Goal: Information Seeking & Learning: Compare options

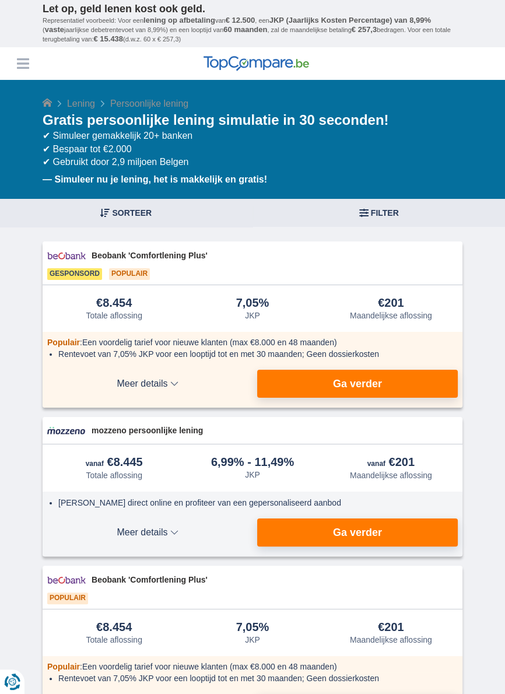
click at [374, 212] on span "Filter" at bounding box center [385, 213] width 28 height 8
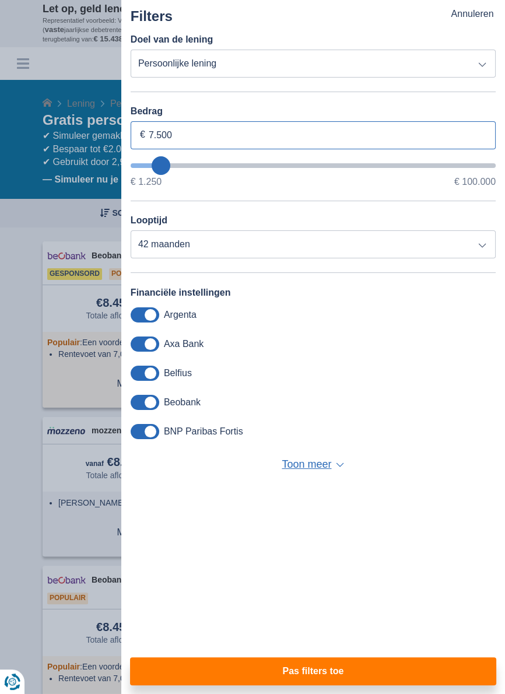
click at [206, 135] on input "7.500" at bounding box center [313, 135] width 365 height 28
click at [199, 135] on input "7.500" at bounding box center [313, 135] width 365 height 28
type input "7"
type input "5.000"
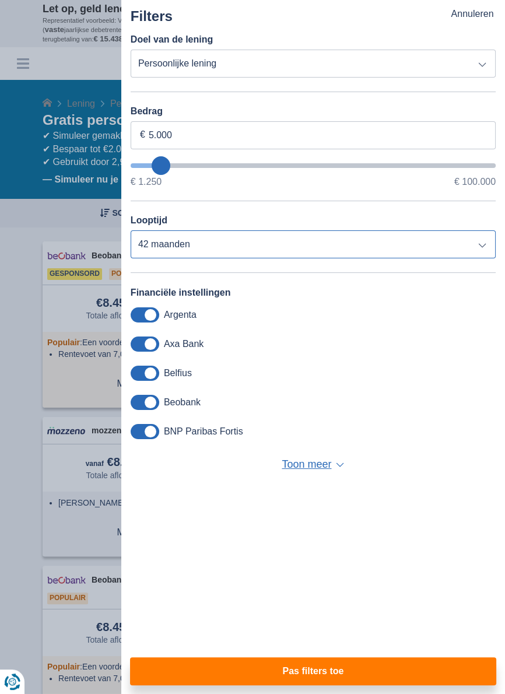
type input "5250"
select select "36"
click at [482, 252] on select "12 maanden 18 maanden 24 maanden 30 maanden 36 maanden" at bounding box center [313, 244] width 365 height 28
click at [480, 247] on select "12 maanden 18 maanden 24 maanden 30 maanden 36 maanden" at bounding box center [313, 244] width 365 height 28
click at [486, 250] on select "12 maanden 18 maanden 24 maanden 30 maanden 36 maanden" at bounding box center [313, 244] width 365 height 28
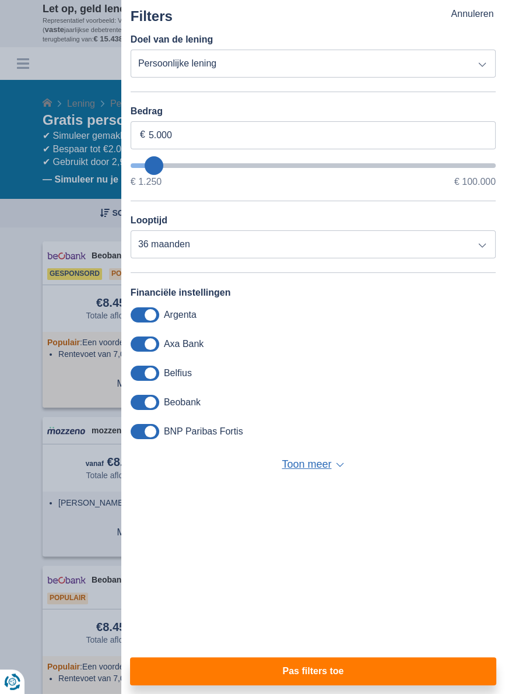
click at [350, 666] on button "Pas filters toe" at bounding box center [313, 671] width 366 height 28
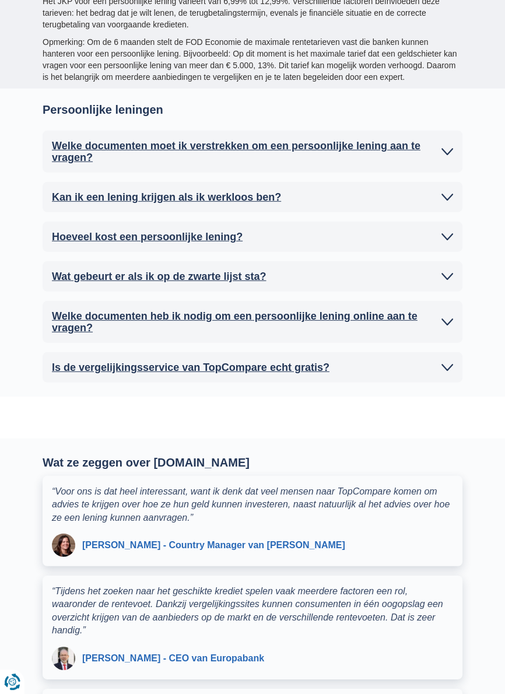
scroll to position [3185, 0]
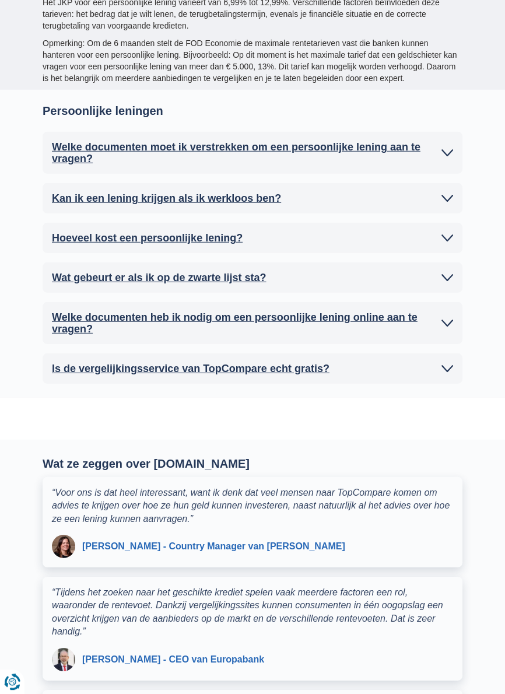
click at [72, 141] on h2 "Welke documenten moet ik verstrekken om een persoonlijke lening aan te vragen?" at bounding box center [244, 152] width 384 height 23
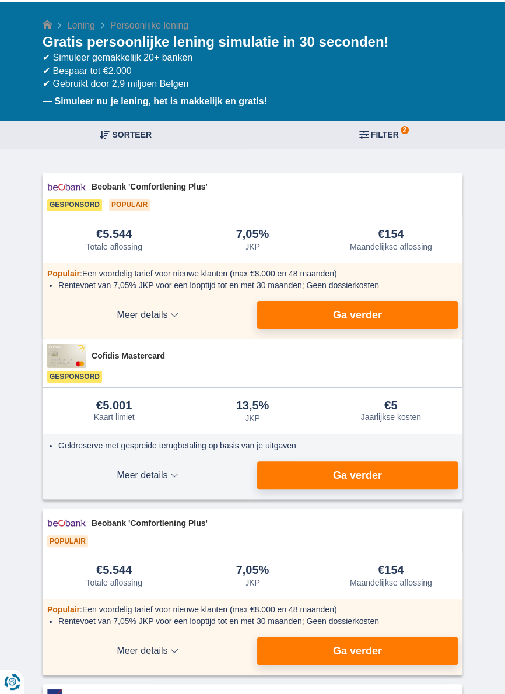
scroll to position [81, 0]
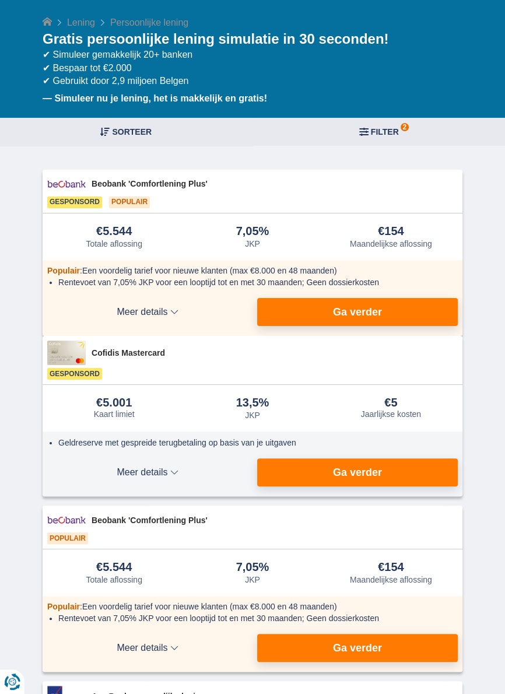
click at [390, 134] on span "2 Filter" at bounding box center [385, 132] width 28 height 8
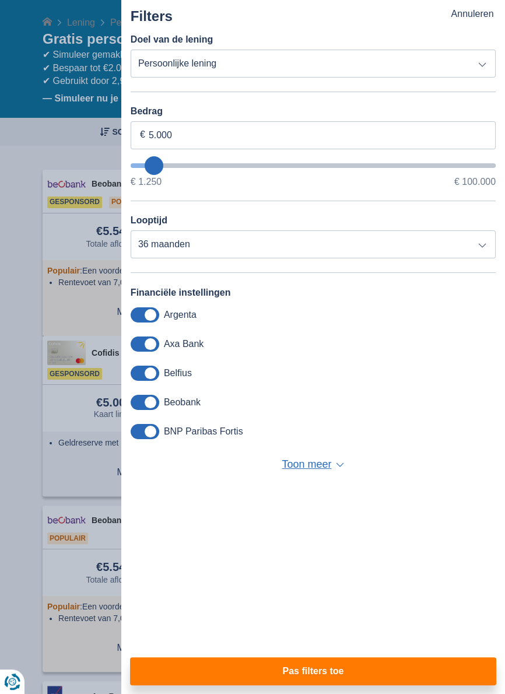
click at [483, 68] on select "Persoonlijke lening Auto Moto / fiets Mobilhome / caravan Renovatie Energie Sch…" at bounding box center [313, 64] width 365 height 28
select select "overdrafts"
click at [131, 50] on select "Persoonlijke lening Auto Moto / fiets Mobilhome / caravan Renovatie Energie Sch…" at bounding box center [313, 64] width 365 height 28
type input "2.000"
type input "2500"
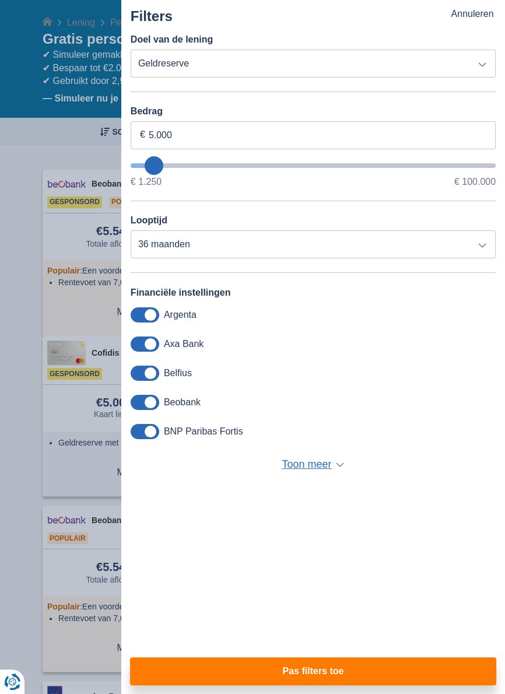
select select "24"
click at [349, 685] on button "Pas filters toe" at bounding box center [313, 671] width 366 height 28
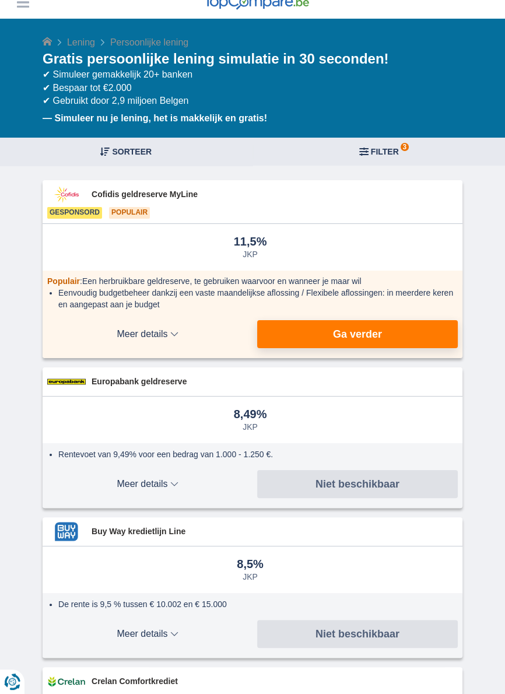
scroll to position [0, 0]
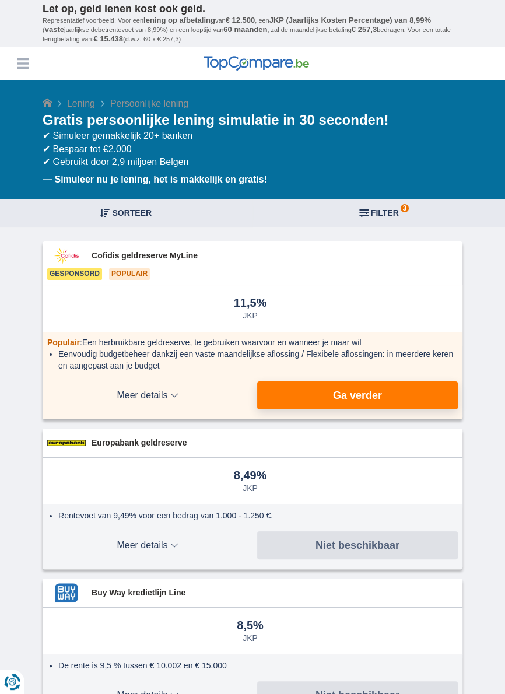
click at [391, 216] on span "3 Filter" at bounding box center [385, 213] width 28 height 8
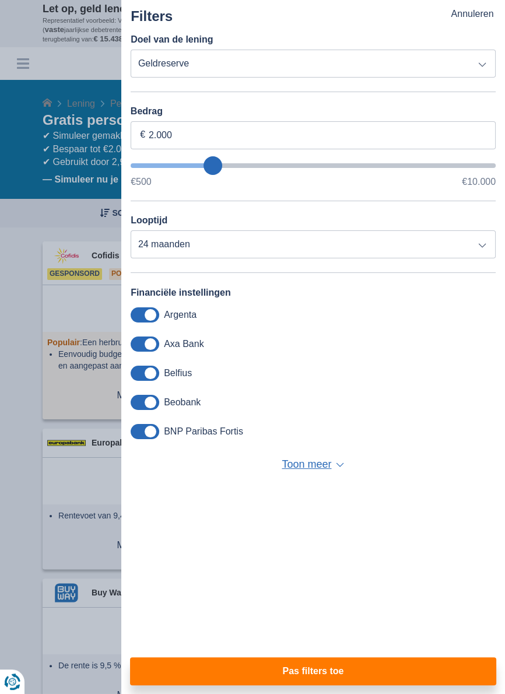
click at [480, 65] on select "Persoonlijke lening Auto Moto / fiets Mobilhome / caravan Renovatie Energie Sch…" at bounding box center [313, 64] width 365 height 28
select select "personalLoan"
click at [131, 50] on select "Persoonlijke lening Auto Moto / fiets Mobilhome / caravan Renovatie Energie Sch…" at bounding box center [313, 64] width 365 height 28
type input "7.500"
type input "7250"
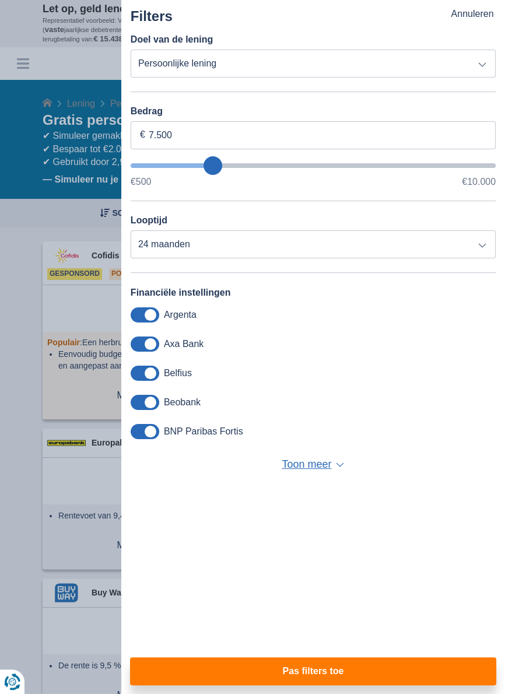
select select "42"
click at [349, 672] on button "Pas filters toe" at bounding box center [313, 671] width 366 height 28
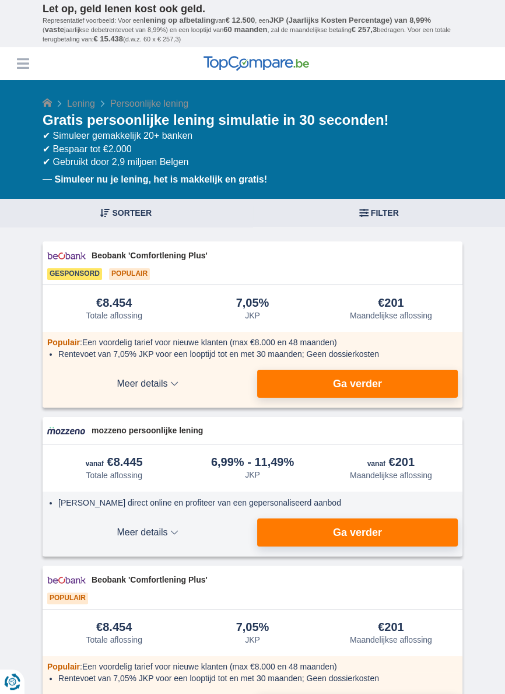
click at [23, 56] on button "Menu" at bounding box center [22, 63] width 17 height 17
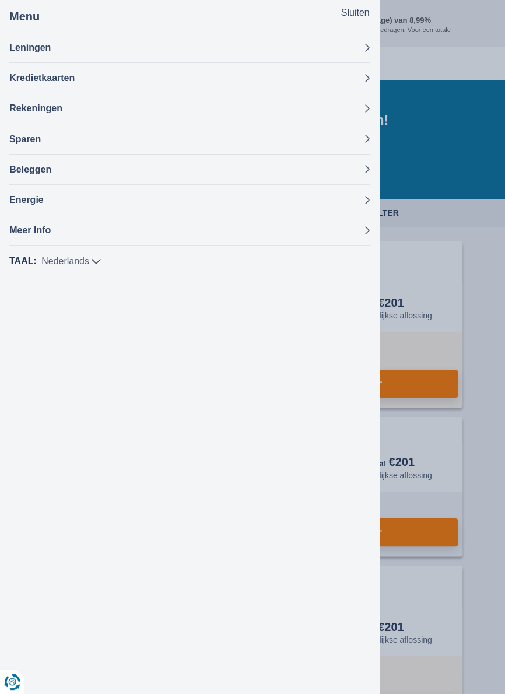
click at [1, 103] on div "Menu Sluiten Leningen Persoonlijke lening Hypothecaire lening Autolening Renova…" at bounding box center [189, 347] width 379 height 694
click at [15, 40] on button "Leningen" at bounding box center [189, 48] width 360 height 30
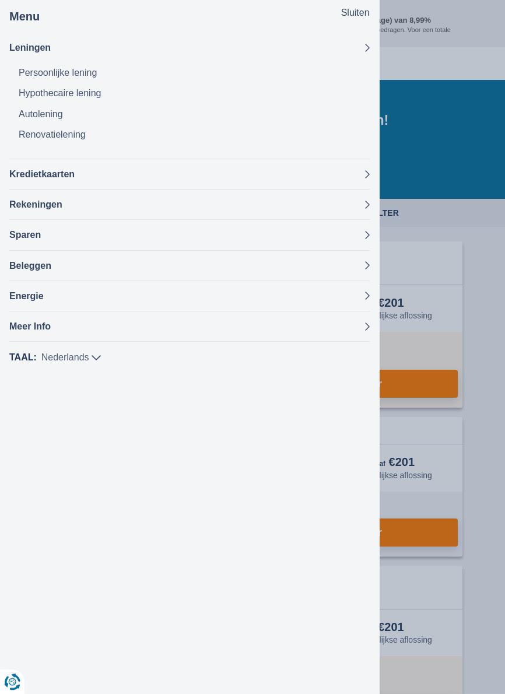
click at [29, 73] on link "Persoonlijke lening" at bounding box center [194, 72] width 351 height 20
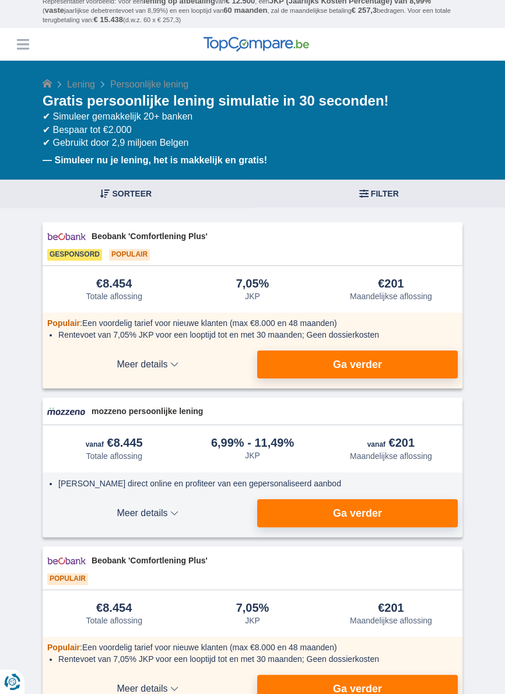
scroll to position [19, 0]
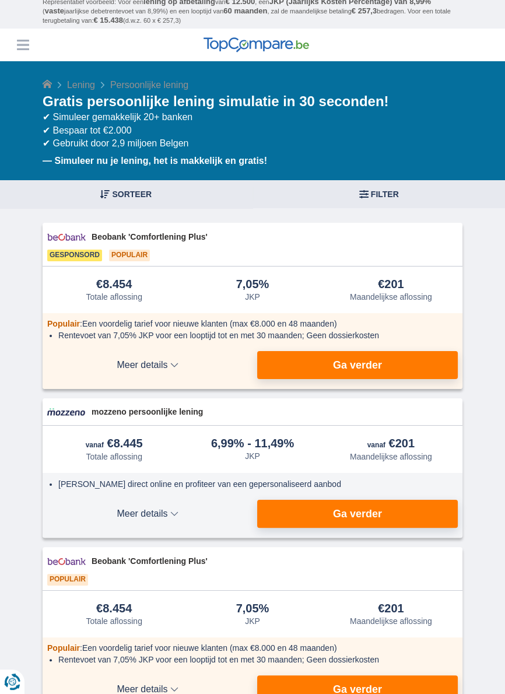
click at [373, 190] on span "Filter" at bounding box center [385, 194] width 28 height 8
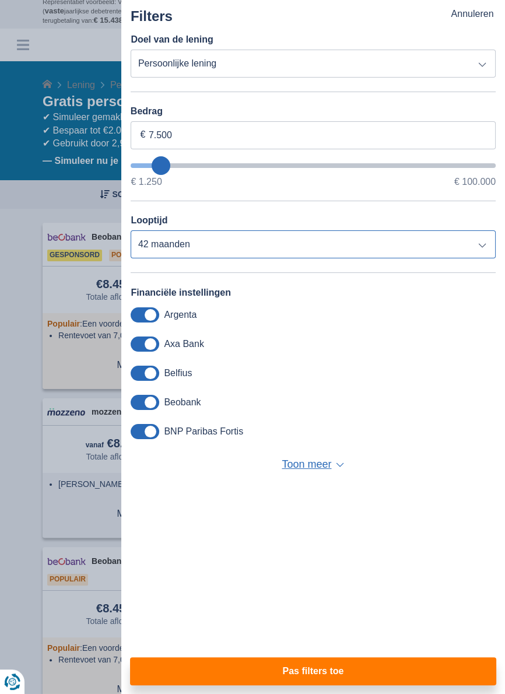
click at [484, 249] on select "12 maanden 18 maanden 24 maanden 30 maanden 36 maanden 42 maanden" at bounding box center [313, 244] width 365 height 28
select select "24"
click at [131, 231] on select "12 maanden 18 maanden 24 maanden 30 maanden 36 maanden 42 maanden" at bounding box center [313, 244] width 365 height 28
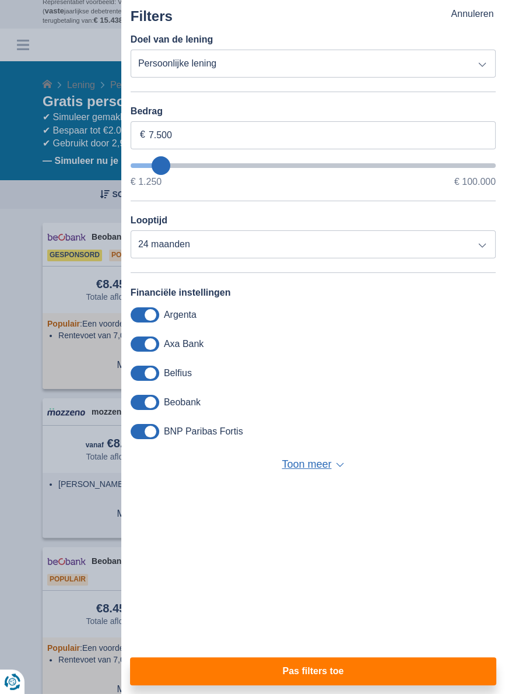
click at [348, 667] on button "Pas filters toe" at bounding box center [313, 671] width 366 height 28
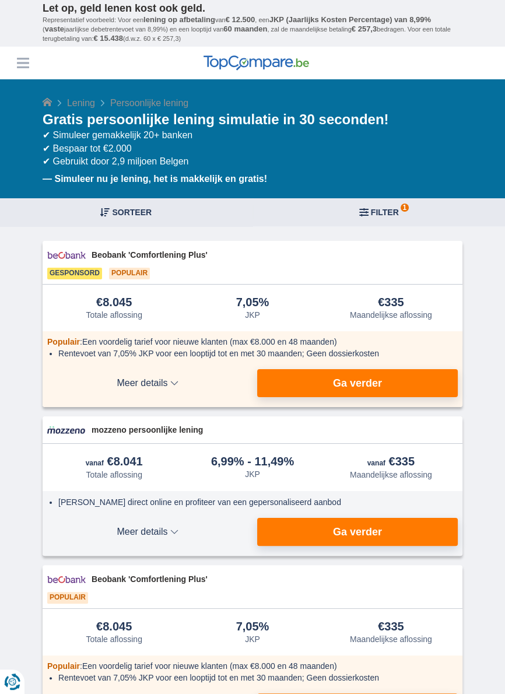
scroll to position [0, 0]
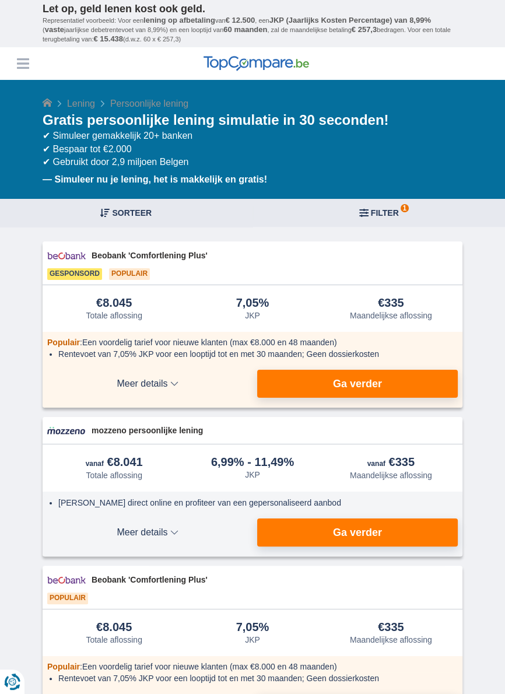
click at [392, 211] on span "1 Filter" at bounding box center [385, 213] width 28 height 8
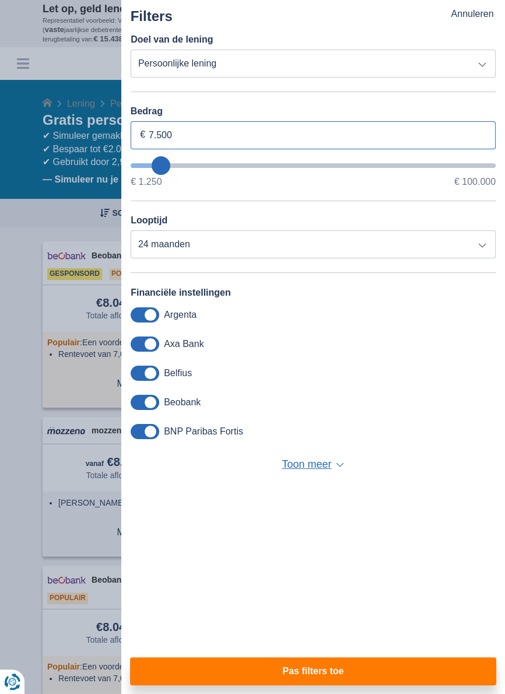
click at [297, 135] on input "7.500" at bounding box center [313, 135] width 365 height 28
type input "7"
type input "5.000"
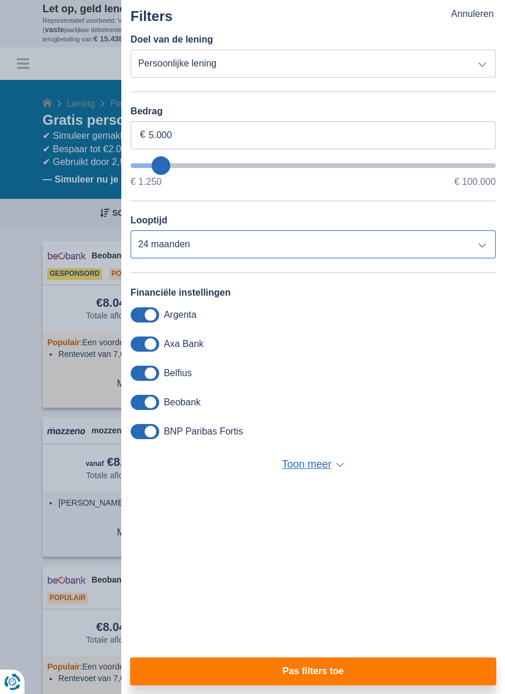
type input "5250"
select select "36"
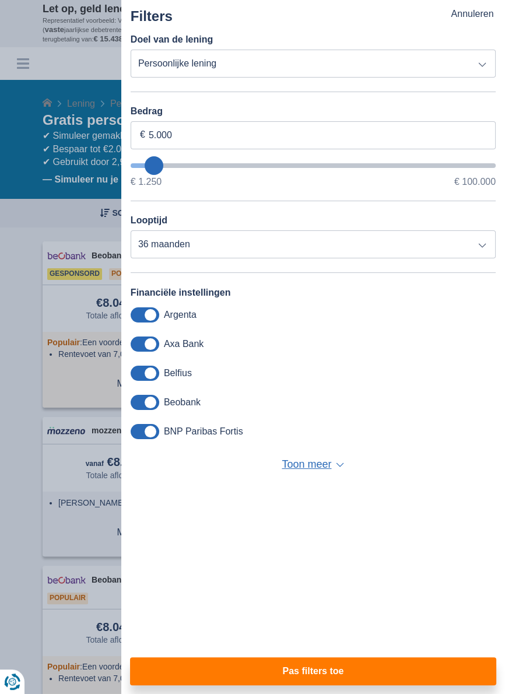
click at [377, 673] on button "Pas filters toe" at bounding box center [313, 671] width 366 height 28
